Goal: Task Accomplishment & Management: Manage account settings

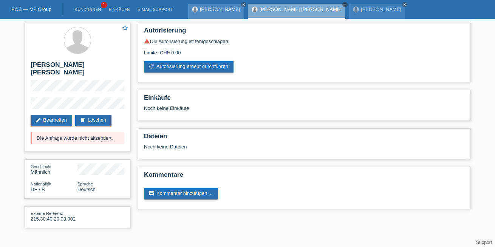
click at [222, 9] on link "[PERSON_NAME]" at bounding box center [220, 9] width 40 height 6
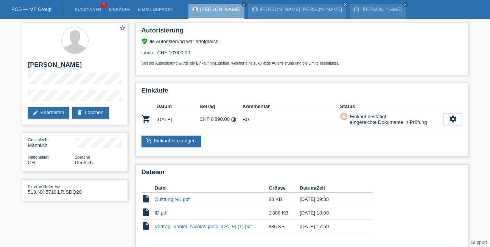
click at [44, 6] on div "POS — MF Group" at bounding box center [31, 9] width 63 height 12
click at [44, 8] on link "POS — MF Group" at bounding box center [31, 9] width 40 height 6
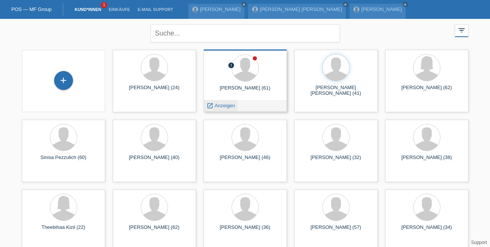
click at [222, 107] on span "Anzeigen" at bounding box center [224, 106] width 20 height 6
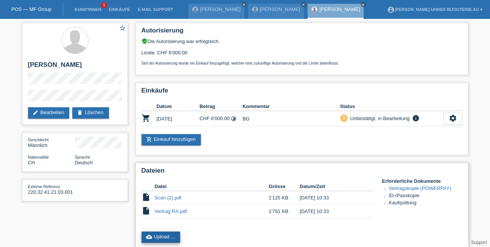
scroll to position [63, 0]
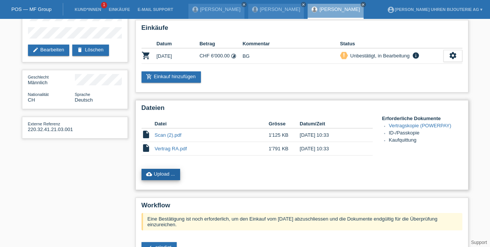
click at [169, 174] on link "cloud_upload Upload ..." at bounding box center [160, 174] width 39 height 11
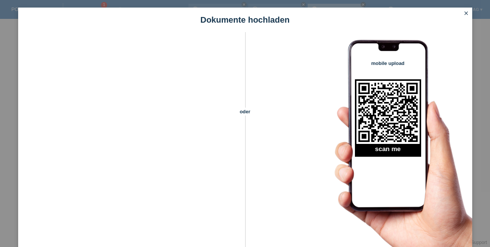
click at [465, 18] on link "close" at bounding box center [466, 13] width 10 height 9
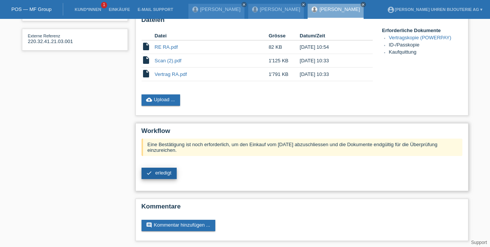
scroll to position [152, 0]
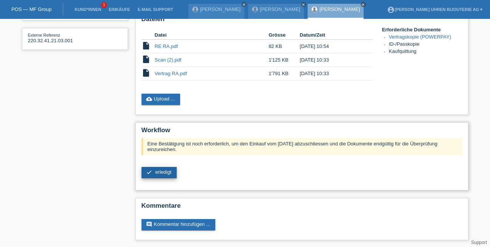
click at [159, 170] on span "erledigt" at bounding box center [163, 172] width 16 height 6
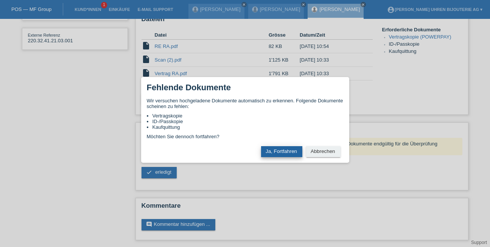
click at [280, 152] on button "Ja, Fortfahren" at bounding box center [281, 151] width 41 height 11
